Goal: Task Accomplishment & Management: Manage account settings

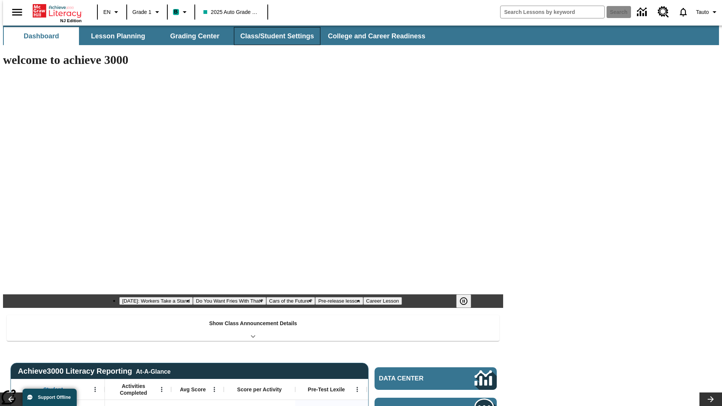
click at [273, 36] on button "Class/Student Settings" at bounding box center [277, 36] width 87 height 18
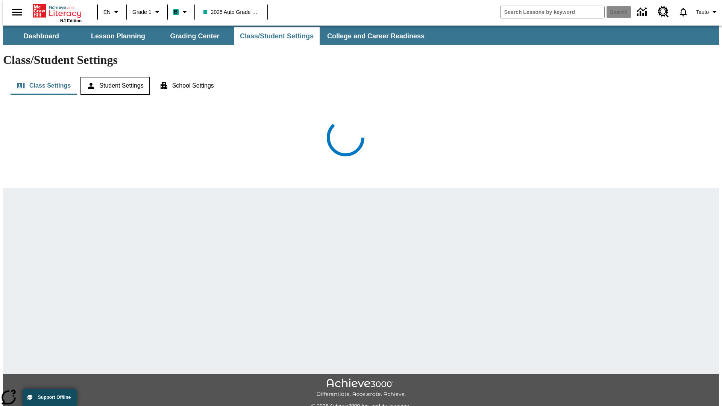
click at [113, 77] on button "Student Settings" at bounding box center [114, 86] width 69 height 18
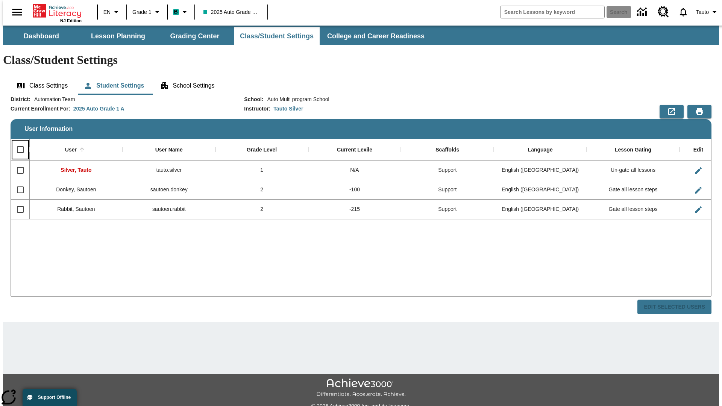
click at [17, 142] on input "Select all rows" at bounding box center [20, 150] width 16 height 16
checkbox input "true"
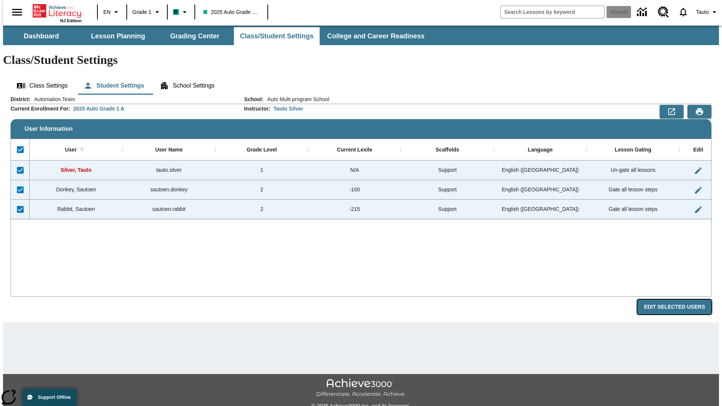
click at [680, 300] on button "Edit Selected Users" at bounding box center [675, 307] width 74 height 15
